Goal: Information Seeking & Learning: Learn about a topic

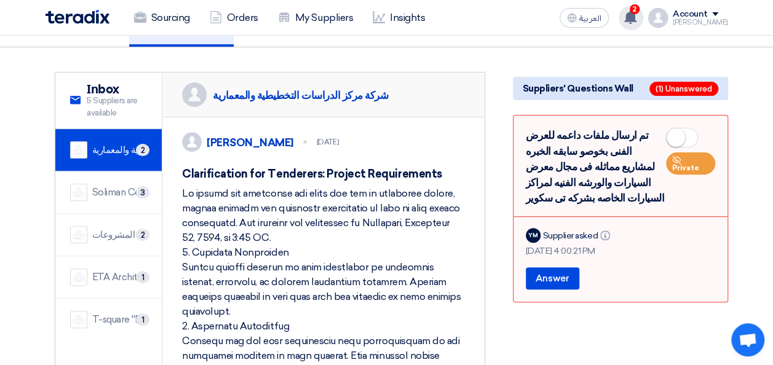
click at [636, 16] on use at bounding box center [630, 17] width 12 height 14
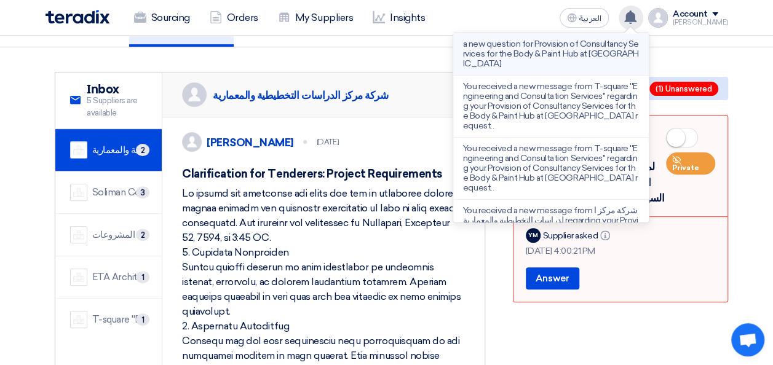
click at [577, 52] on p "a new question for Provision of Consultancy Services for the Body & Paint Hub a…" at bounding box center [551, 54] width 176 height 30
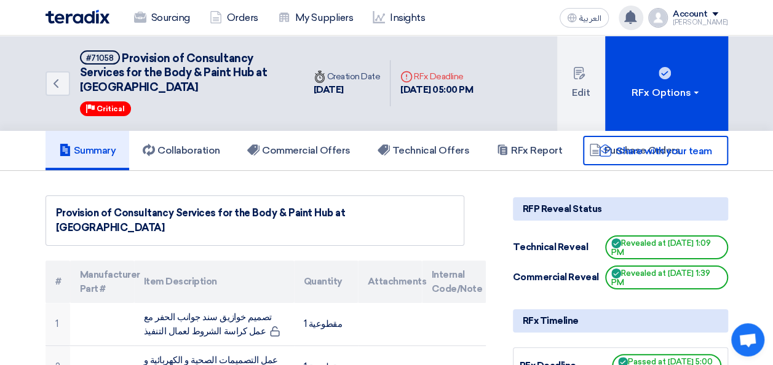
click at [636, 19] on use at bounding box center [630, 17] width 12 height 14
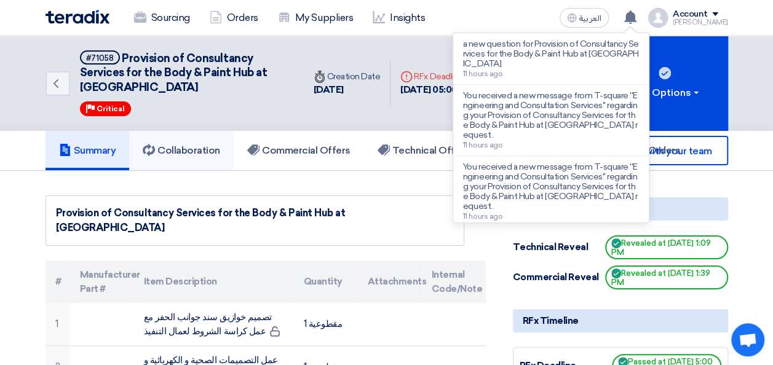
click at [191, 145] on h5 "Collaboration" at bounding box center [181, 150] width 77 height 12
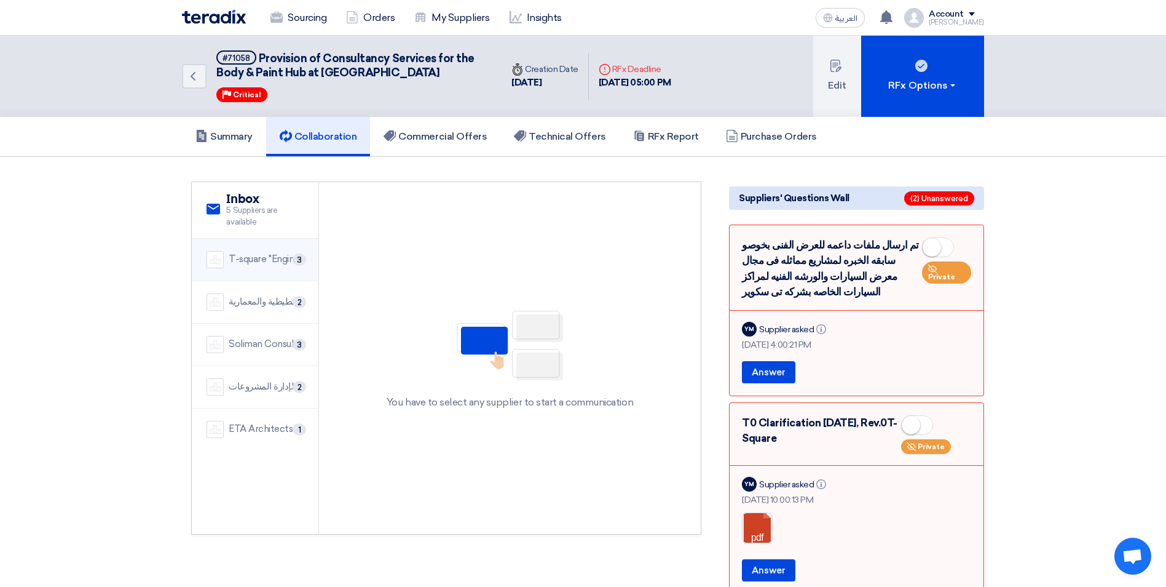
click at [263, 258] on div "T-square ''Engineering and Consultation Services''" at bounding box center [266, 259] width 75 height 14
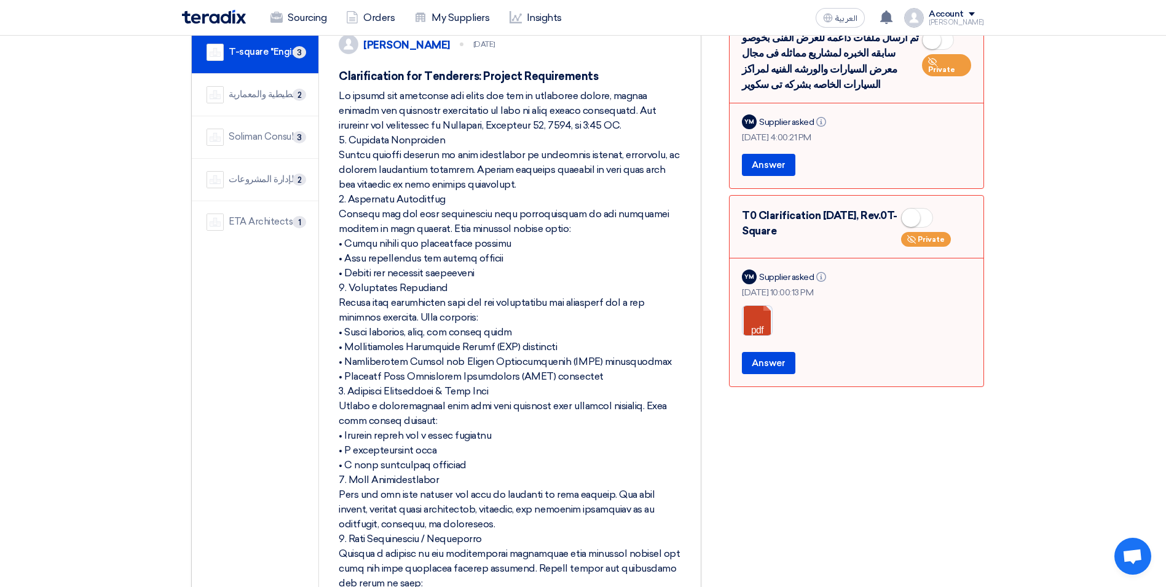
scroll to position [154, 0]
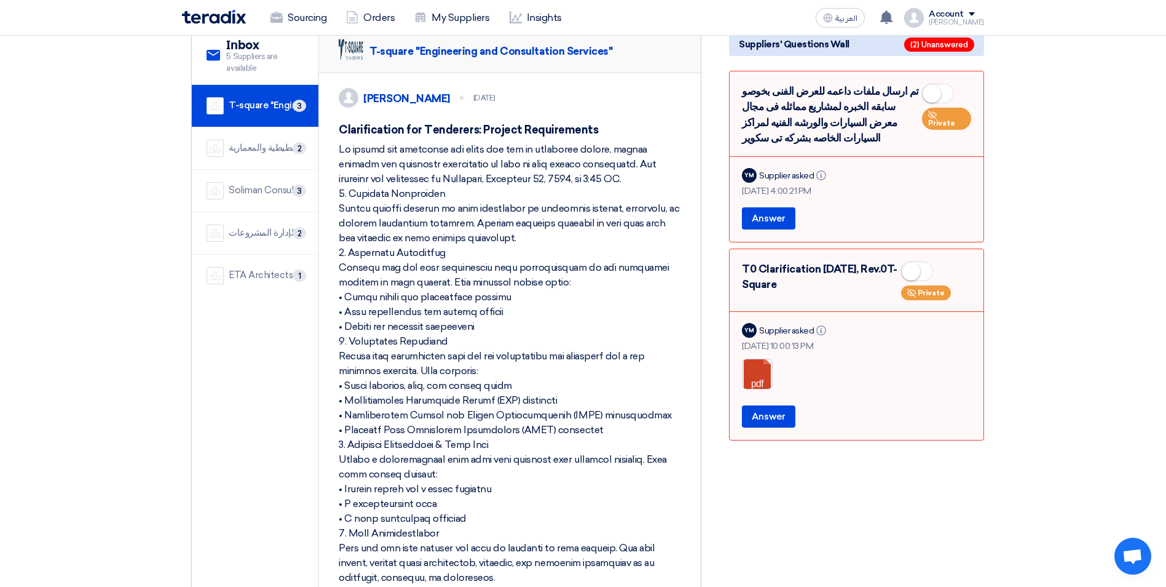
drag, startPoint x: 558, startPoint y: 462, endPoint x: 338, endPoint y: 135, distance: 393.4
click at [338, 135] on div "[PERSON_NAME] [DATE] Clarification for Tenderers: Project Requirements Reply Hi…" at bounding box center [510, 545] width 382 height 944
copy div "Loremipsumdol sit Ametconse: Adipisc Elitseddoeiu Te incidi utl etdolorem ali e…"
